Goal: Task Accomplishment & Management: Manage account settings

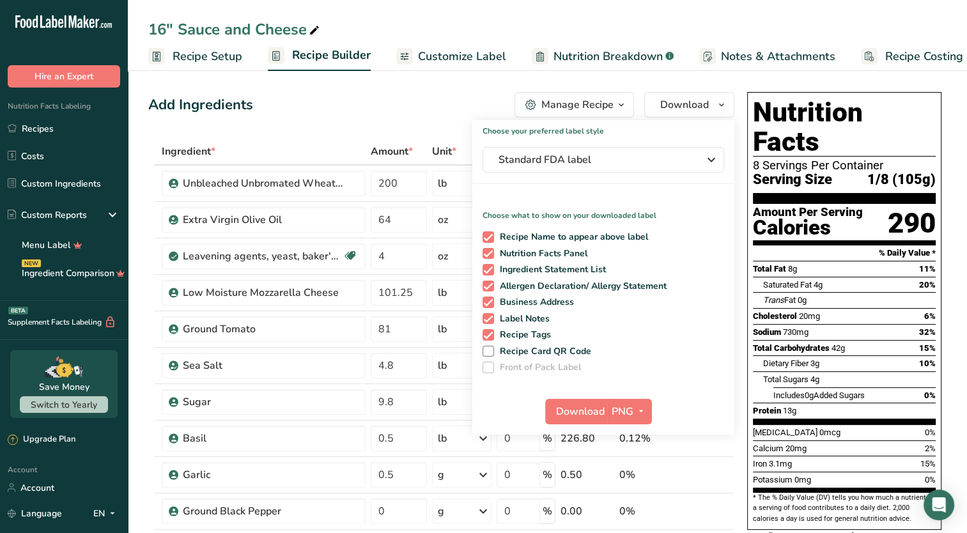
scroll to position [0, 4]
click at [82, 22] on icon ".a-20{fill:#fff;}" at bounding box center [77, 25] width 125 height 20
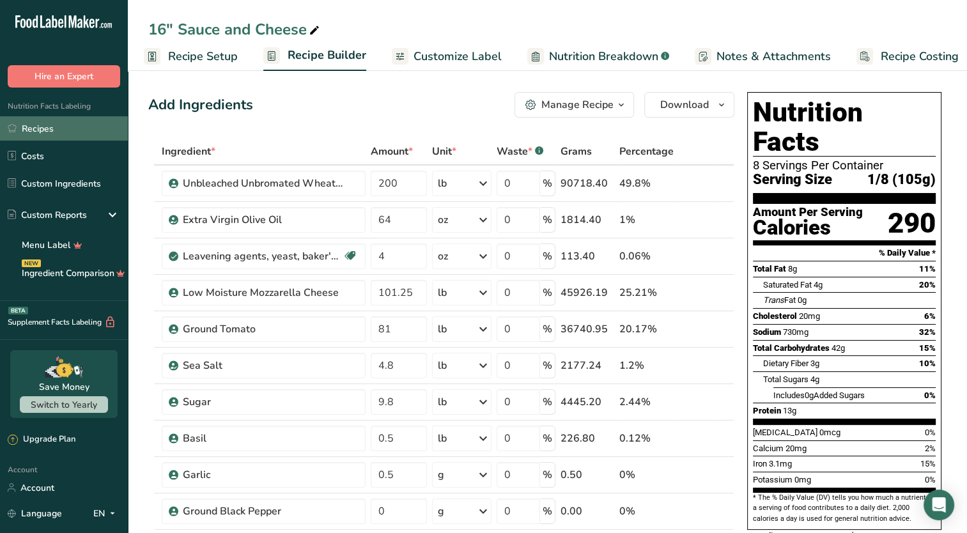
click at [52, 132] on link "Recipes" at bounding box center [64, 128] width 128 height 24
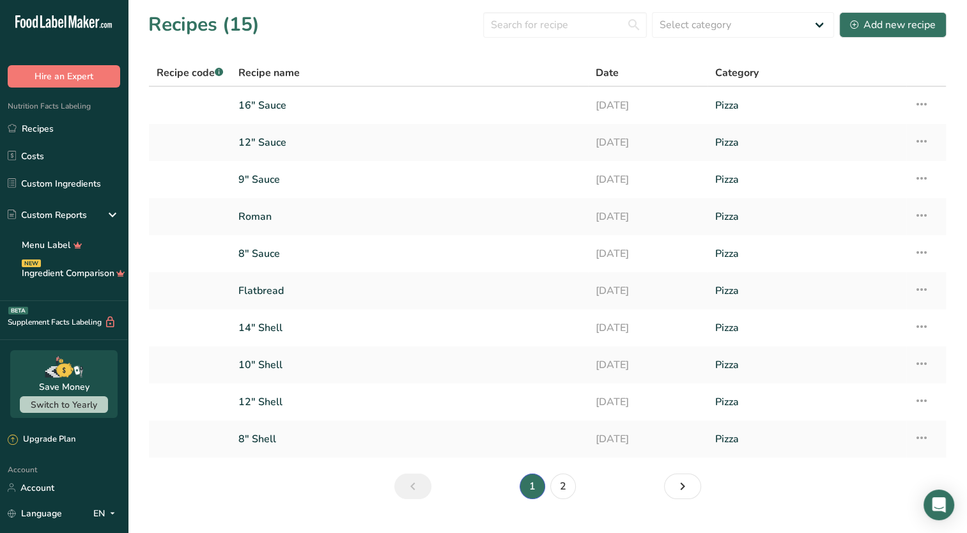
click at [56, 22] on icon at bounding box center [54, 21] width 5 height 13
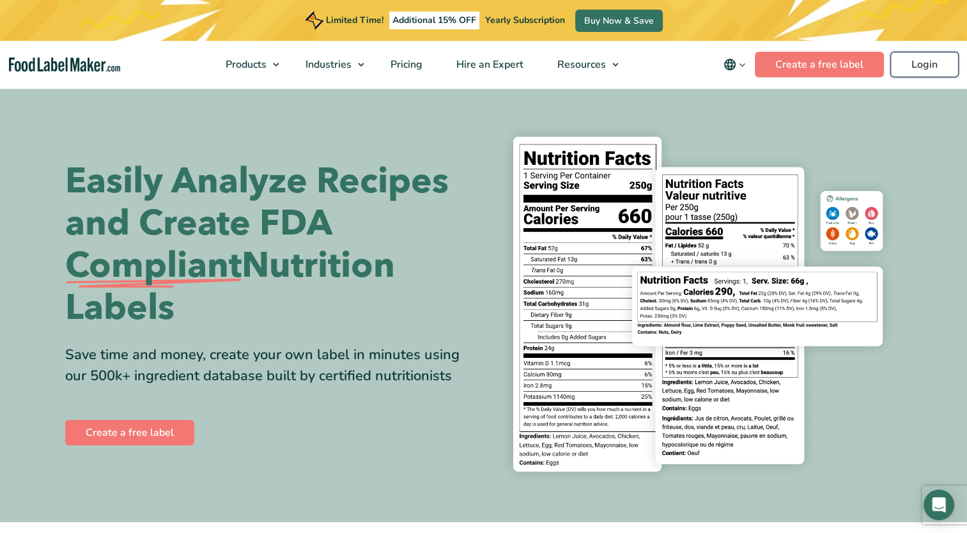
drag, startPoint x: 0, startPoint y: 0, endPoint x: 918, endPoint y: 71, distance: 920.7
click at [918, 71] on link "Login" at bounding box center [924, 65] width 68 height 26
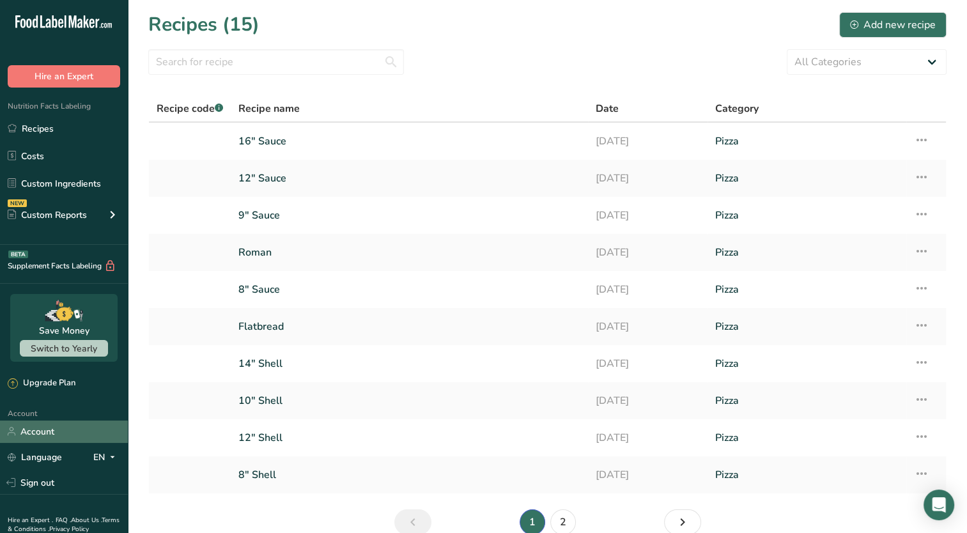
click at [53, 424] on link "Account" at bounding box center [64, 432] width 128 height 22
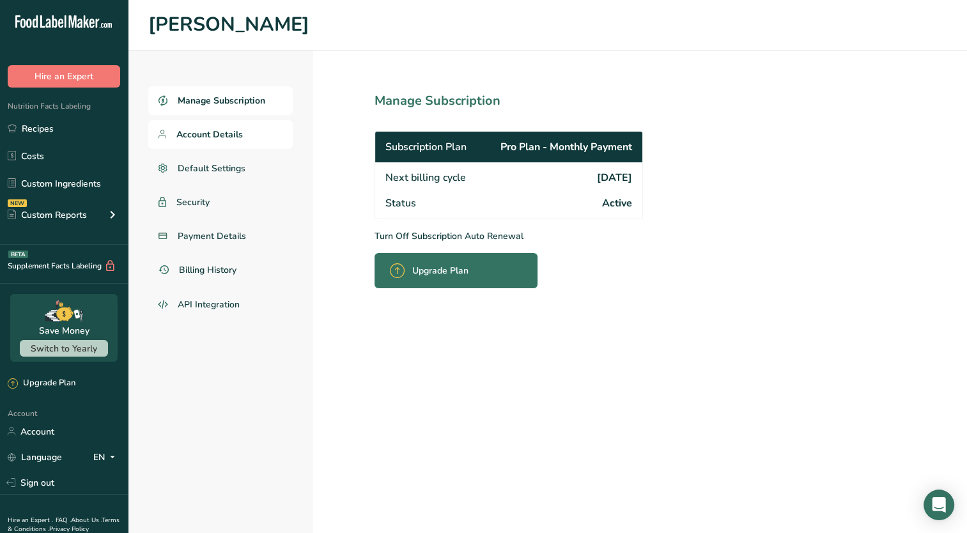
click at [232, 134] on span "Account Details" at bounding box center [209, 134] width 66 height 13
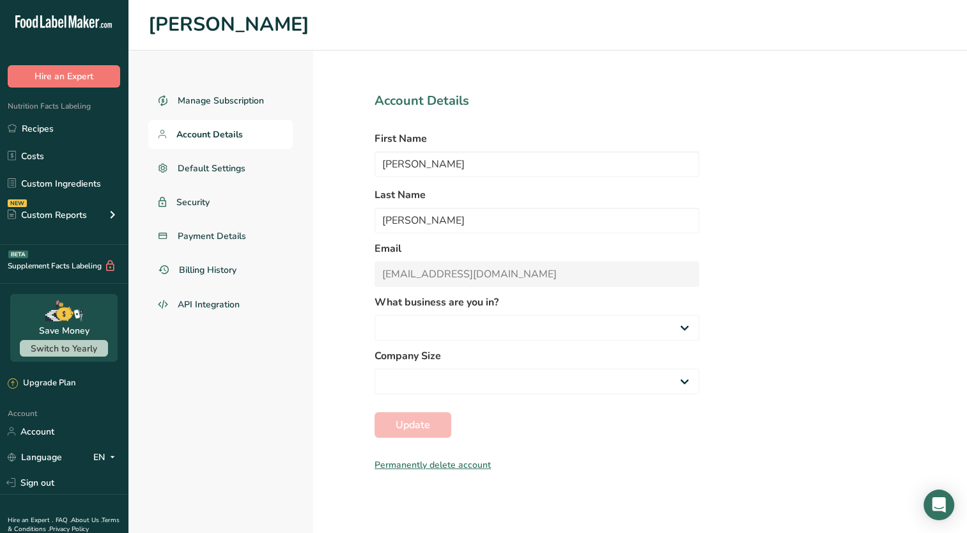
select select "3"
